Goal: Information Seeking & Learning: Learn about a topic

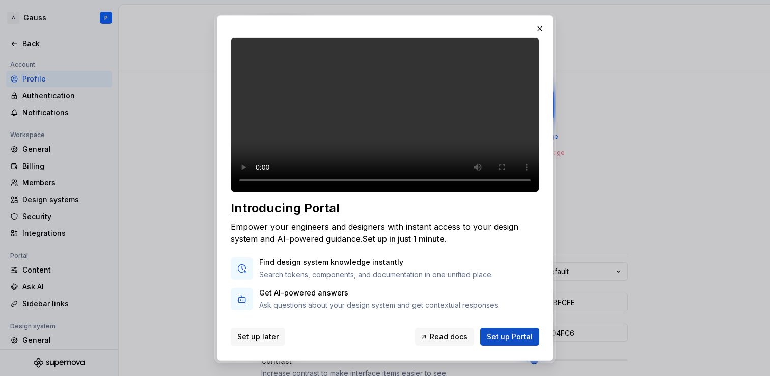
click at [257, 335] on span "Set up later" at bounding box center [257, 336] width 41 height 10
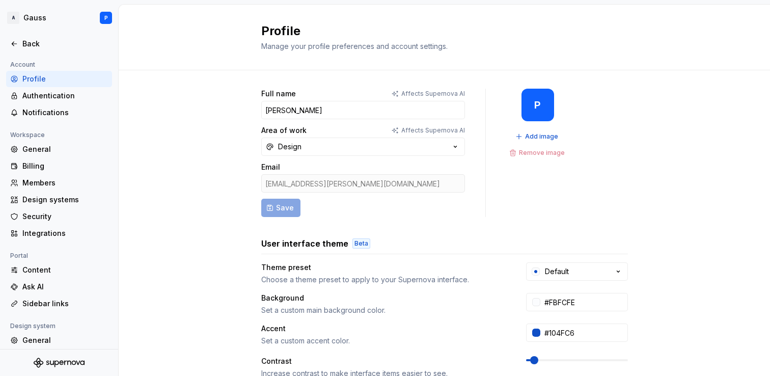
click at [33, 78] on div "Profile" at bounding box center [65, 79] width 86 height 10
click at [36, 97] on div "Authentication" at bounding box center [65, 96] width 86 height 10
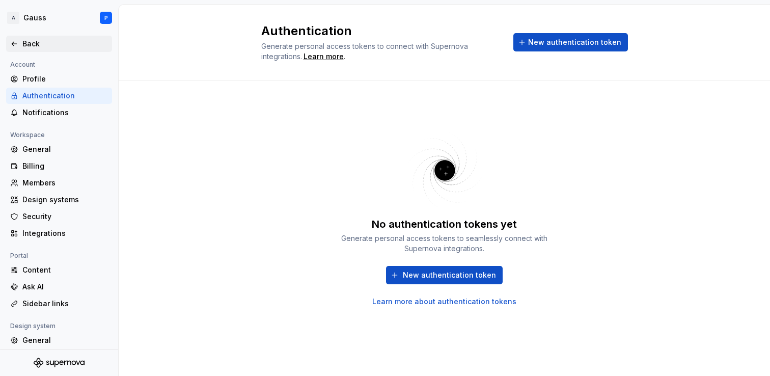
click at [38, 46] on div "Back" at bounding box center [65, 44] width 86 height 10
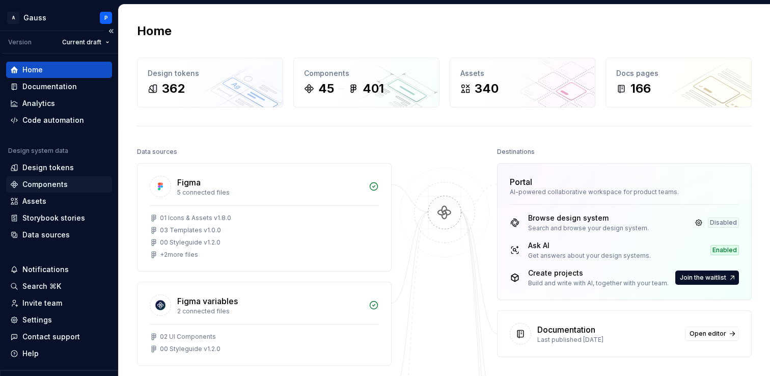
click at [57, 183] on div "Components" at bounding box center [44, 184] width 45 height 10
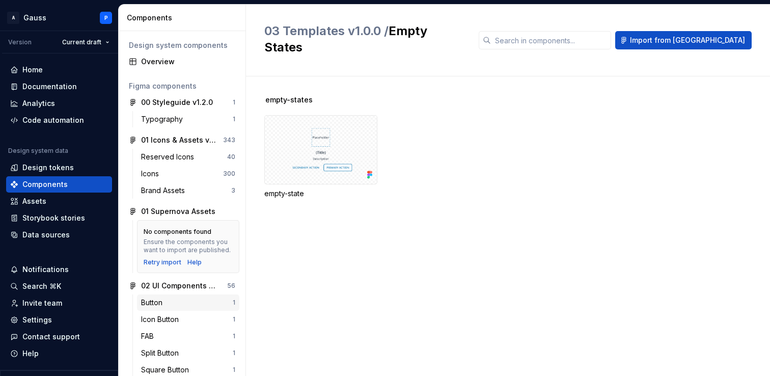
click at [179, 301] on div "Button" at bounding box center [187, 302] width 92 height 10
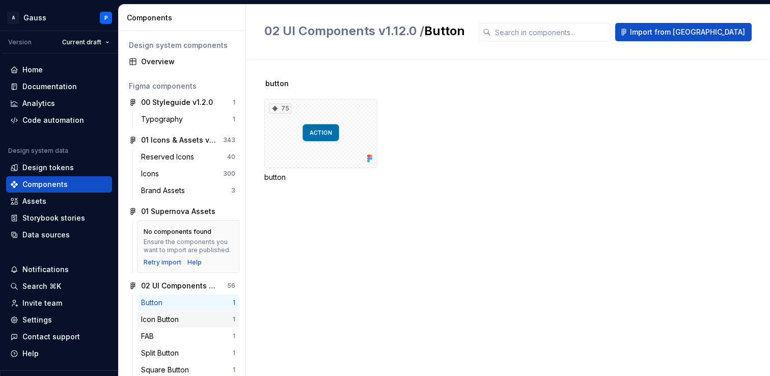
click at [170, 317] on div "Icon Button" at bounding box center [162, 319] width 42 height 10
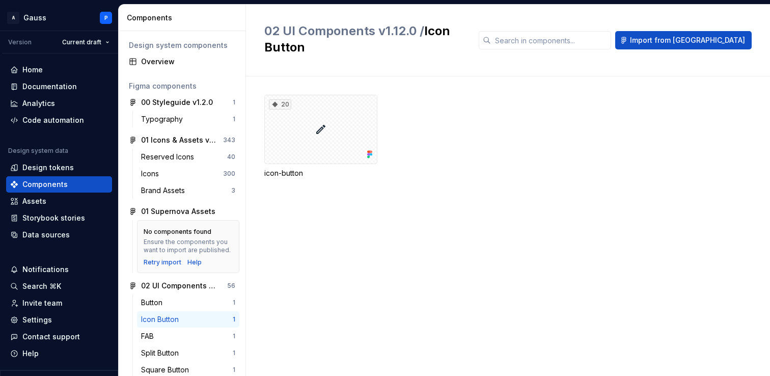
scroll to position [18, 0]
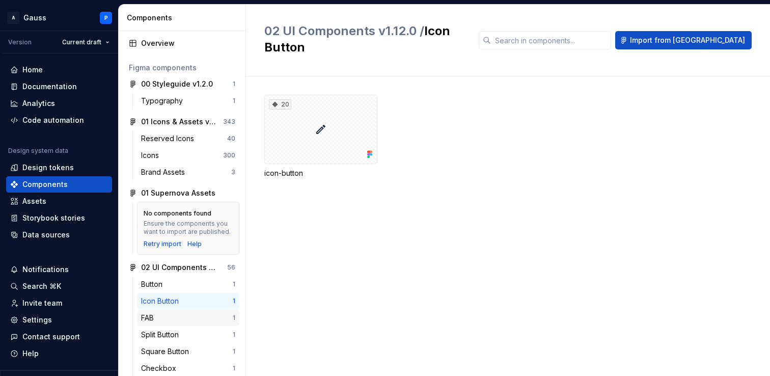
click at [170, 319] on div "FAB" at bounding box center [187, 318] width 92 height 10
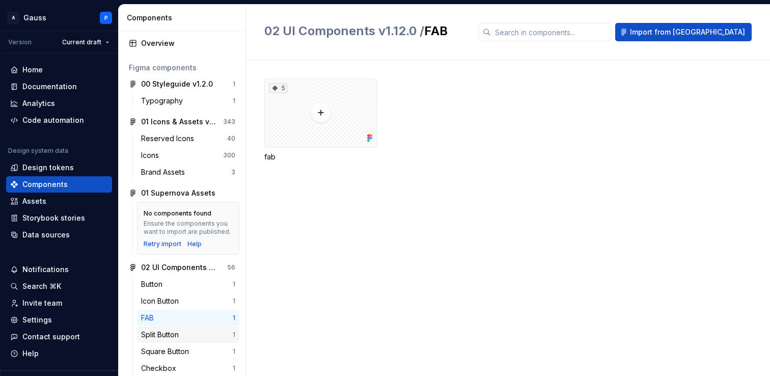
click at [172, 333] on div "Split Button" at bounding box center [162, 334] width 42 height 10
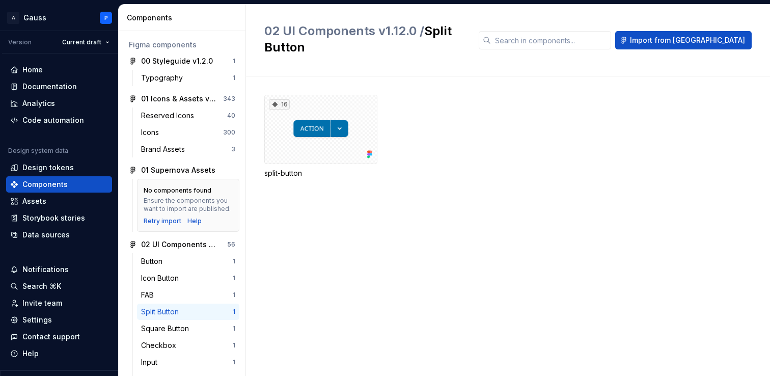
scroll to position [42, 0]
click at [172, 327] on div "Square Button" at bounding box center [167, 327] width 52 height 10
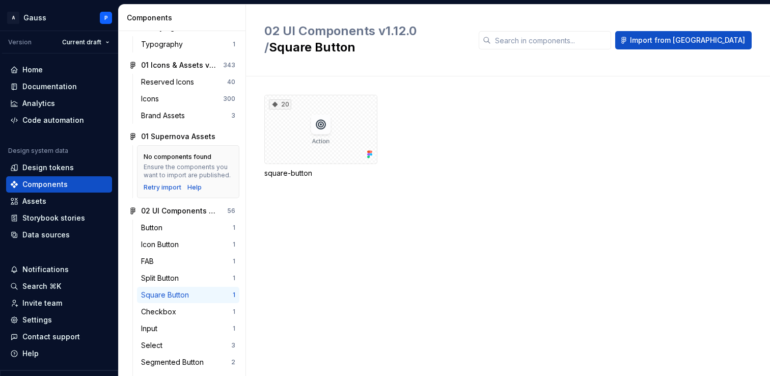
scroll to position [81, 0]
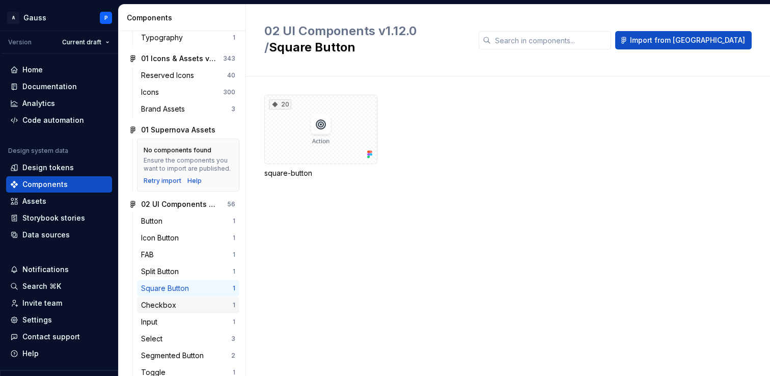
click at [172, 302] on div "Checkbox" at bounding box center [160, 305] width 39 height 10
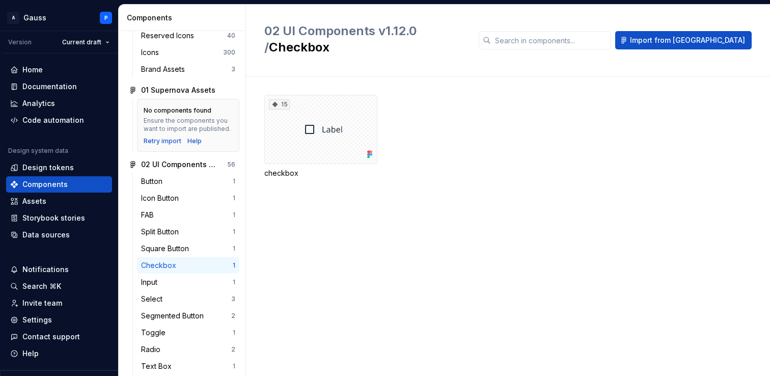
scroll to position [128, 0]
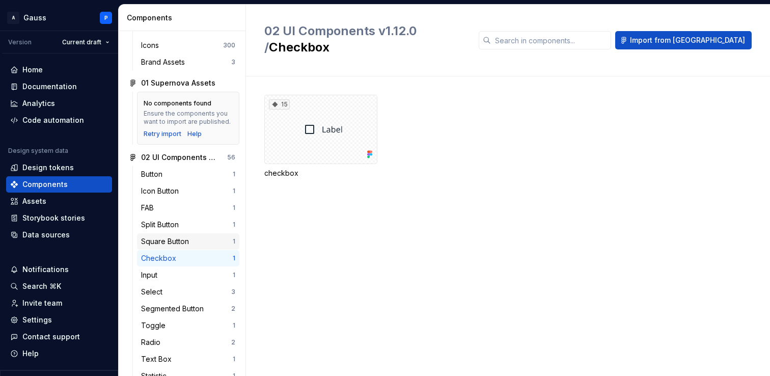
click at [165, 244] on div "Square Button" at bounding box center [167, 241] width 52 height 10
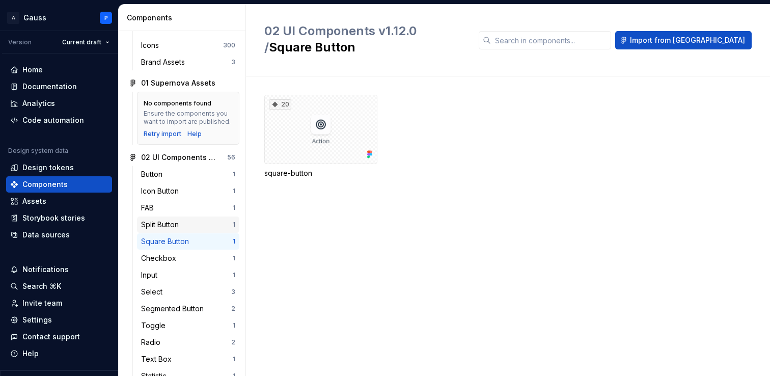
click at [164, 227] on div "Split Button" at bounding box center [162, 224] width 42 height 10
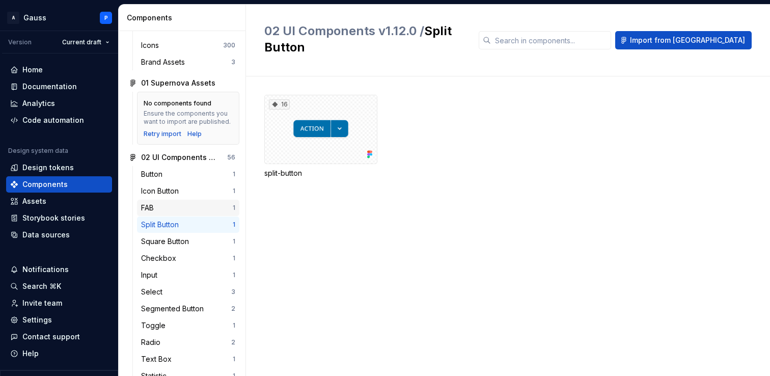
click at [162, 207] on div "FAB" at bounding box center [187, 208] width 92 height 10
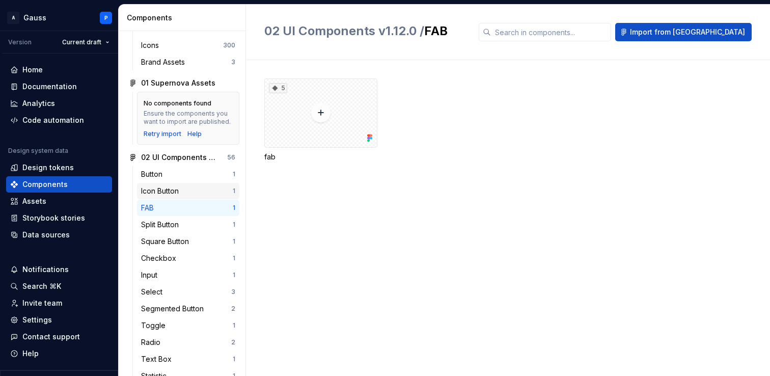
click at [163, 189] on div "Icon Button" at bounding box center [162, 191] width 42 height 10
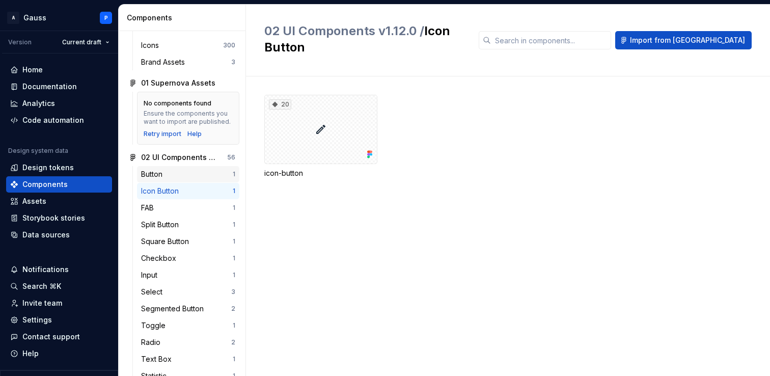
click at [163, 172] on div "Button" at bounding box center [153, 174] width 25 height 10
